Goal: Information Seeking & Learning: Learn about a topic

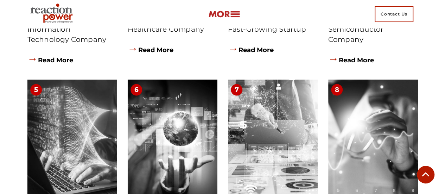
scroll to position [3483, 0]
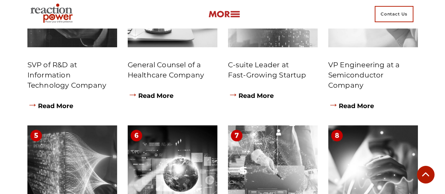
click at [225, 13] on img at bounding box center [224, 14] width 32 height 8
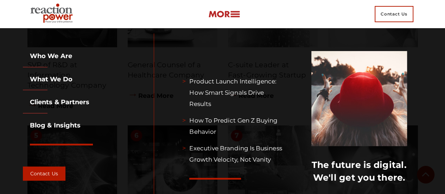
click at [57, 78] on link "What we do" at bounding box center [48, 79] width 50 height 8
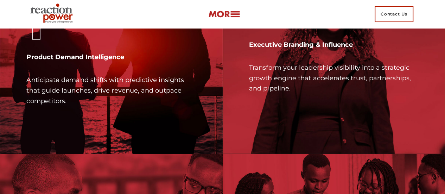
scroll to position [2081, 0]
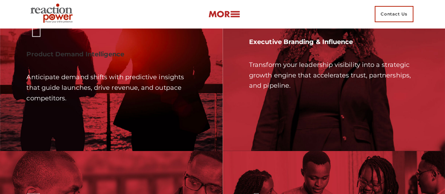
click at [80, 58] on b "Product Demand Intelligence" at bounding box center [75, 54] width 98 height 8
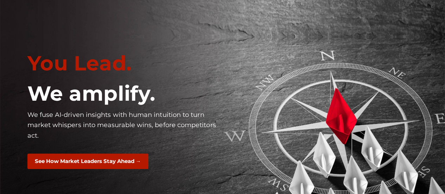
scroll to position [0, 0]
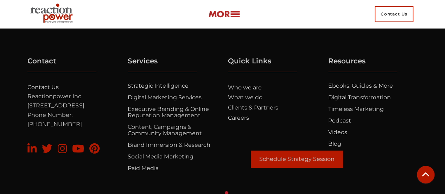
scroll to position [2322, 0]
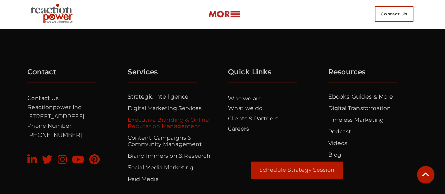
click at [160, 123] on link "Executive Branding & Online Reputation Management" at bounding box center [169, 122] width 82 height 13
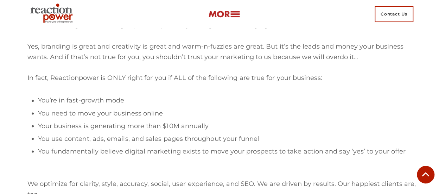
scroll to position [1900, 0]
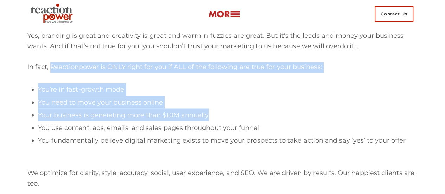
drag, startPoint x: 51, startPoint y: 67, endPoint x: 214, endPoint y: 115, distance: 169.5
click at [214, 115] on div "Get a vetted digital marketing expert to optimize your digital marketing right …" at bounding box center [222, 99] width 391 height 179
copy div "Reactionpower is ONLY right for you if ALL of the following are true for your b…"
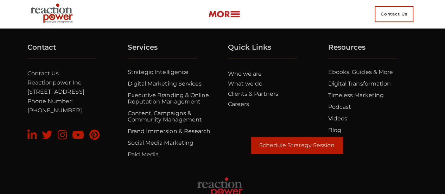
scroll to position [2358, 0]
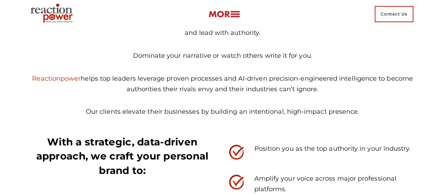
scroll to position [950, 0]
